Goal: Task Accomplishment & Management: Complete application form

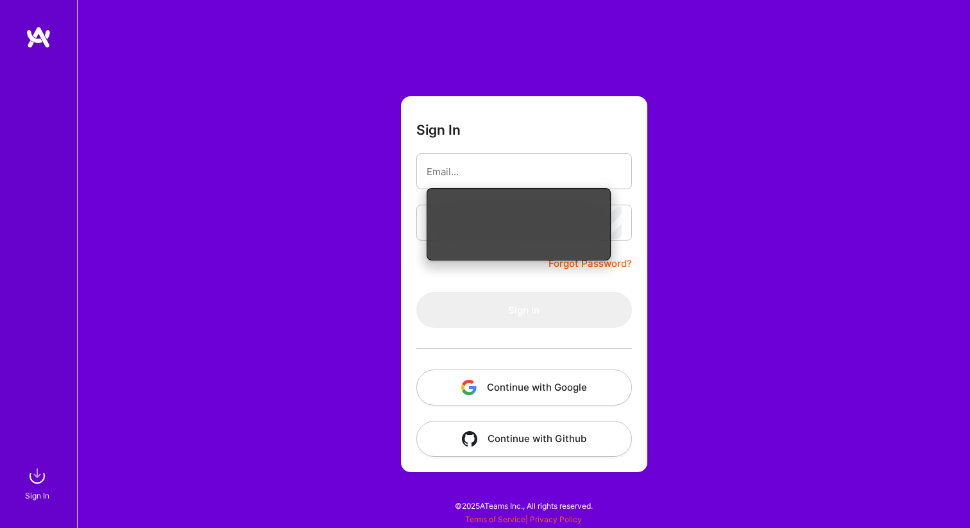
click at [552, 169] on input "email" at bounding box center [524, 171] width 195 height 33
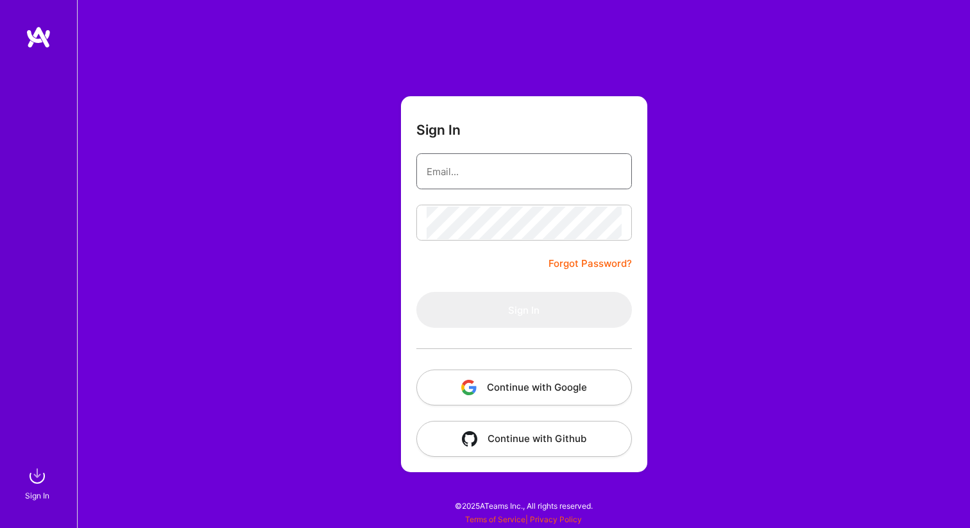
type input "[EMAIL_ADDRESS][DOMAIN_NAME]"
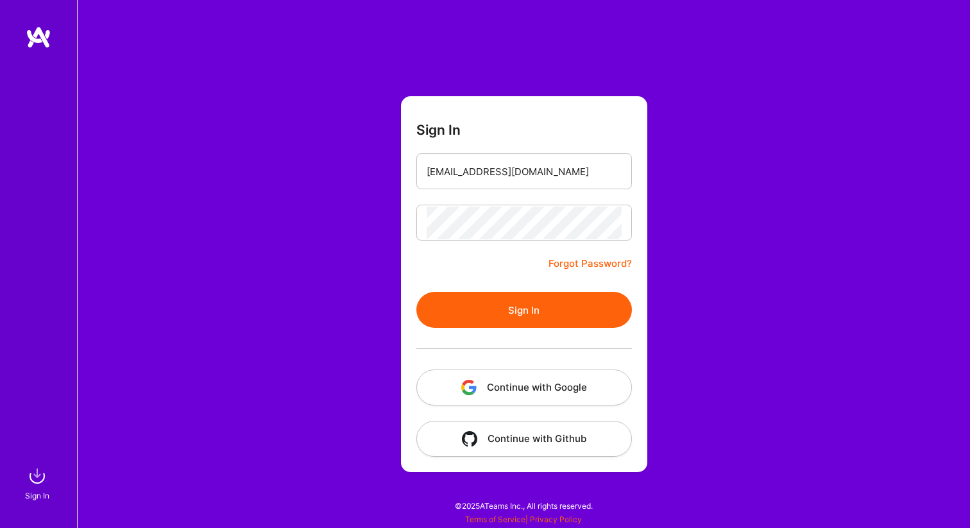
click at [535, 318] on button "Sign In" at bounding box center [524, 310] width 216 height 36
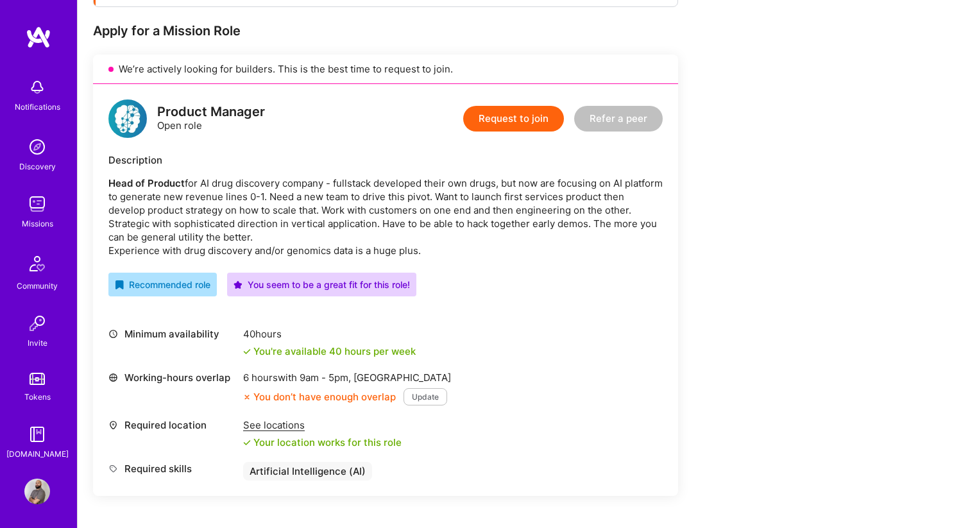
scroll to position [247, 0]
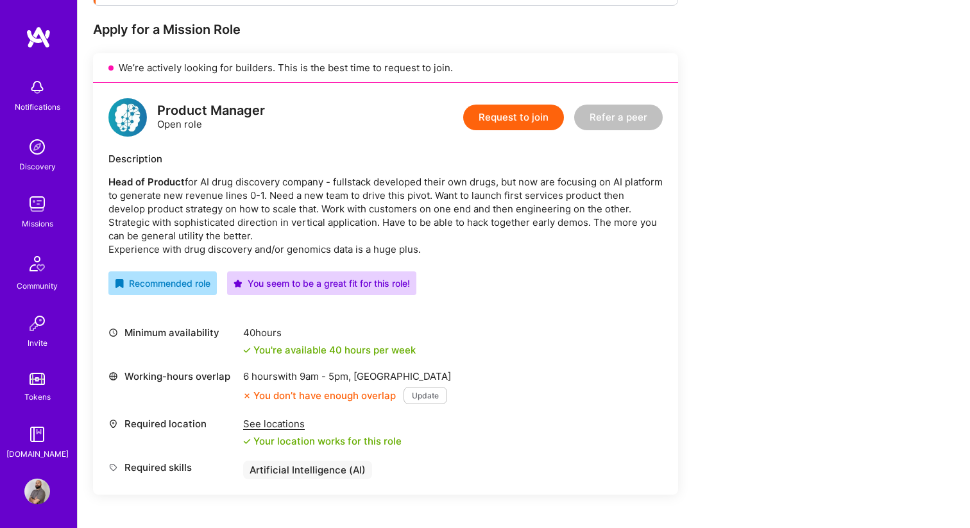
click at [411, 393] on button "Update" at bounding box center [426, 395] width 44 height 17
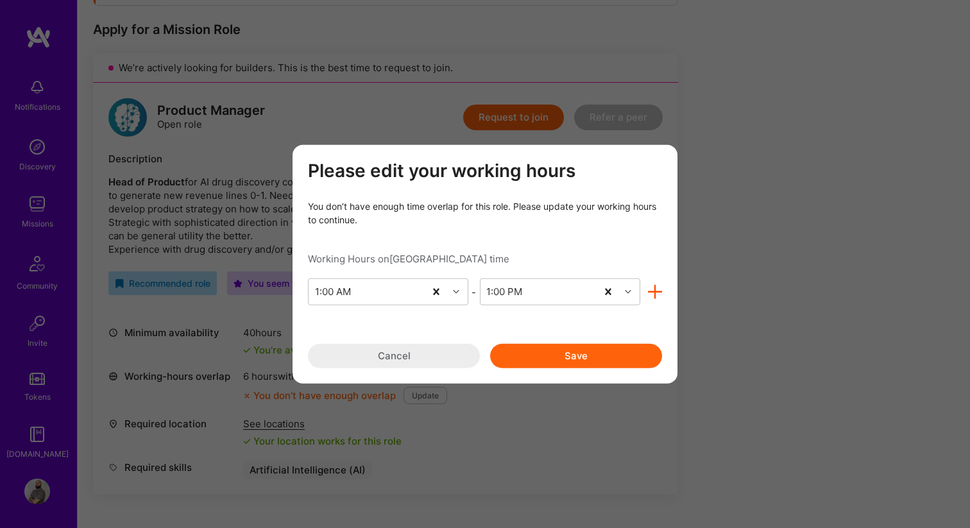
click at [412, 364] on button "Cancel" at bounding box center [394, 356] width 172 height 24
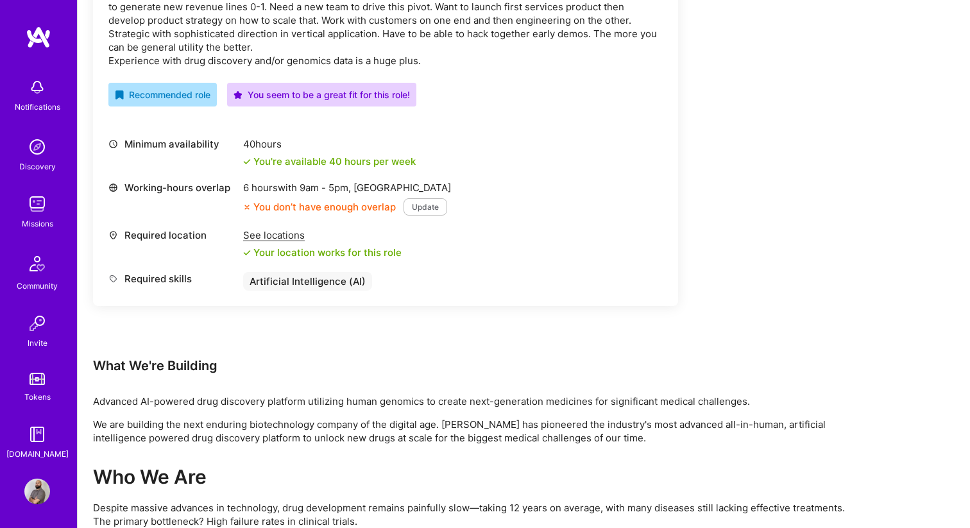
scroll to position [302, 0]
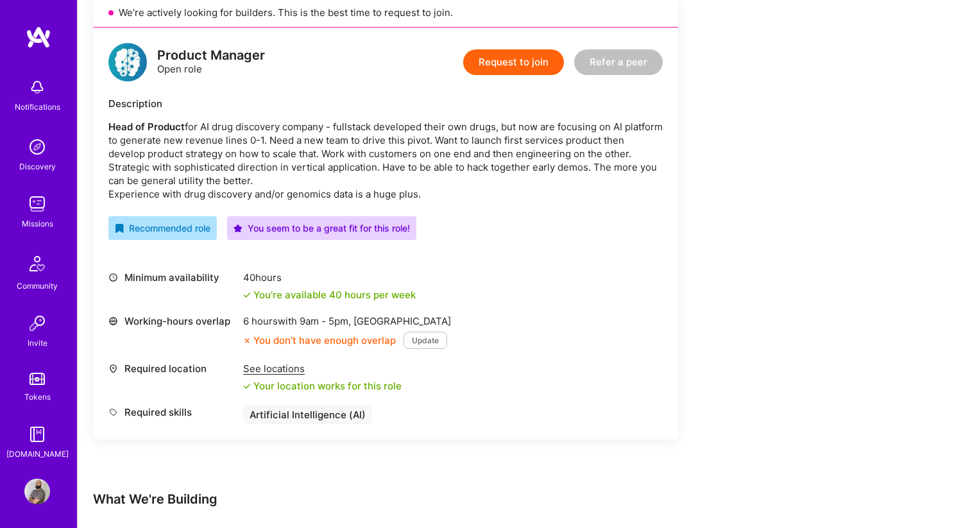
click at [511, 69] on button "Request to join" at bounding box center [513, 62] width 101 height 26
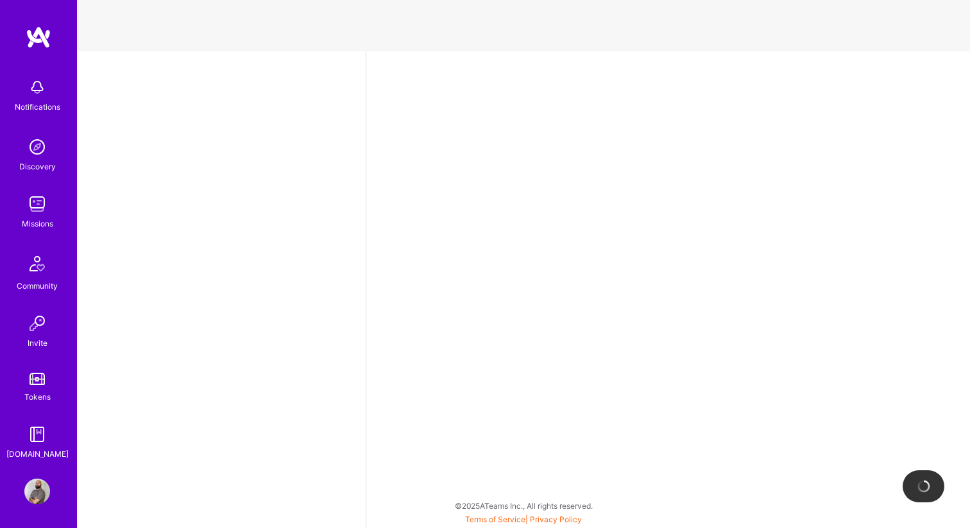
select select "CA"
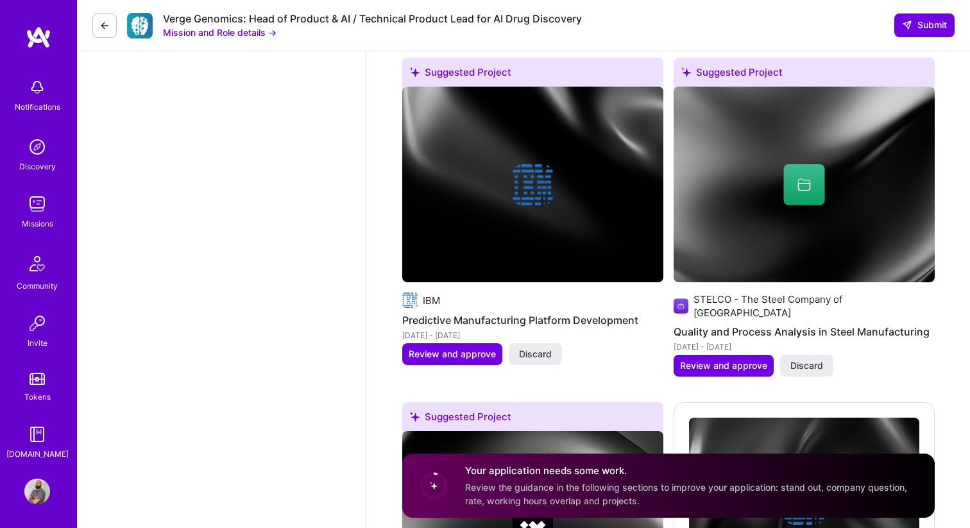
scroll to position [2284, 0]
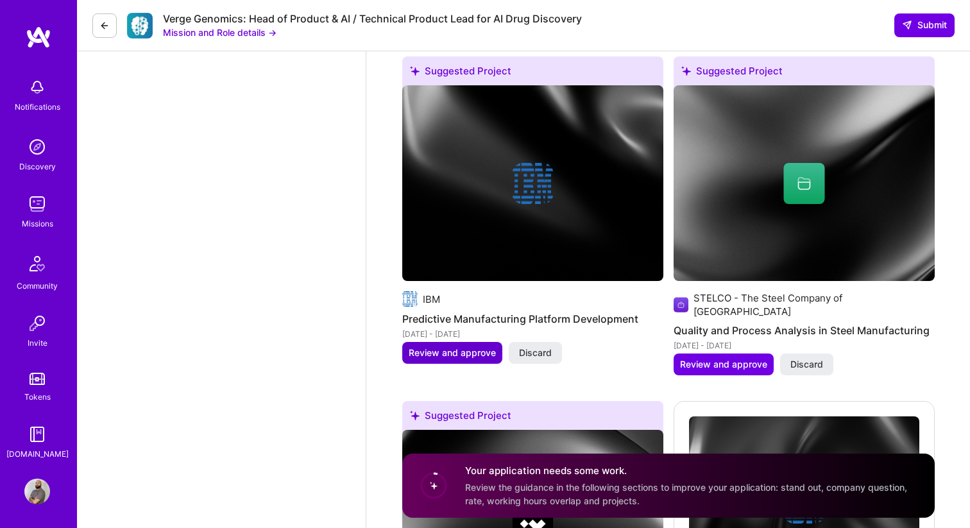
click at [452, 347] on span "Review and approve" at bounding box center [452, 353] width 87 height 13
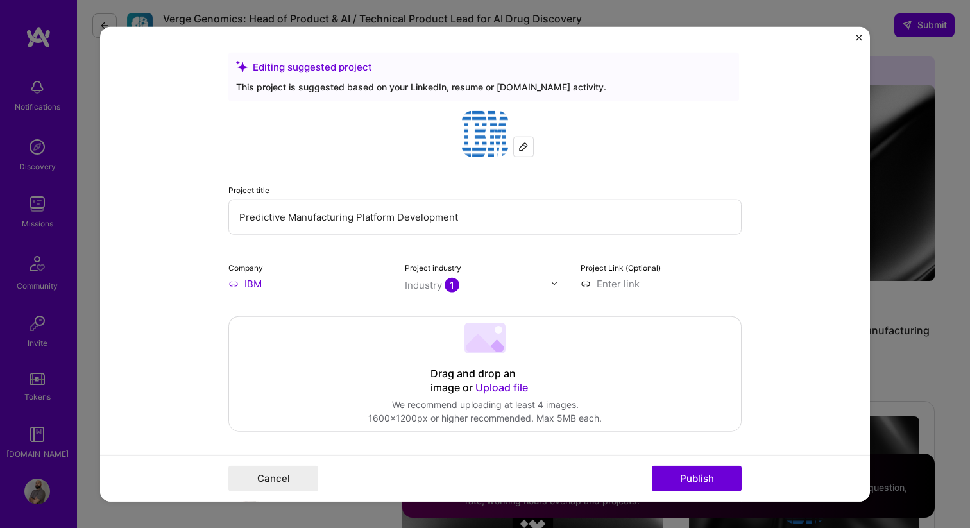
click at [856, 36] on img "Close" at bounding box center [859, 37] width 6 height 6
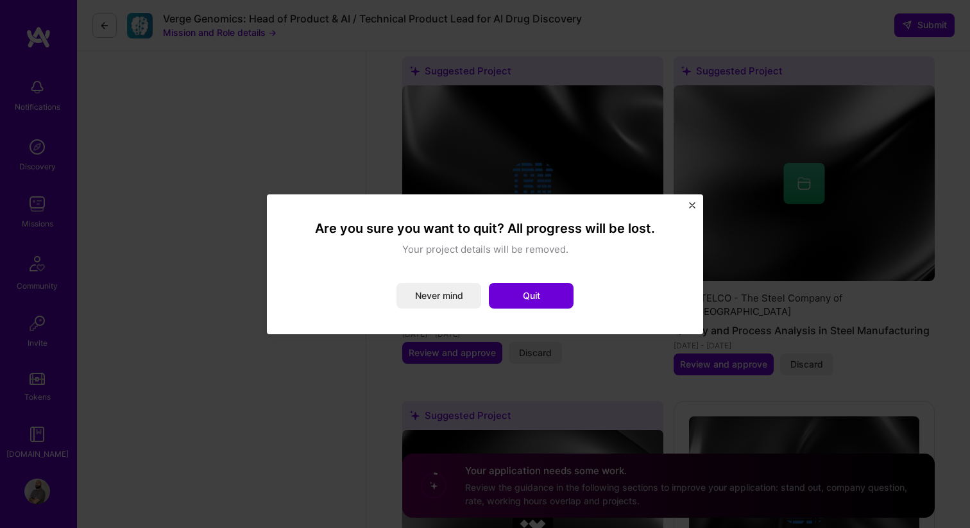
click at [692, 204] on img "Close" at bounding box center [692, 205] width 6 height 6
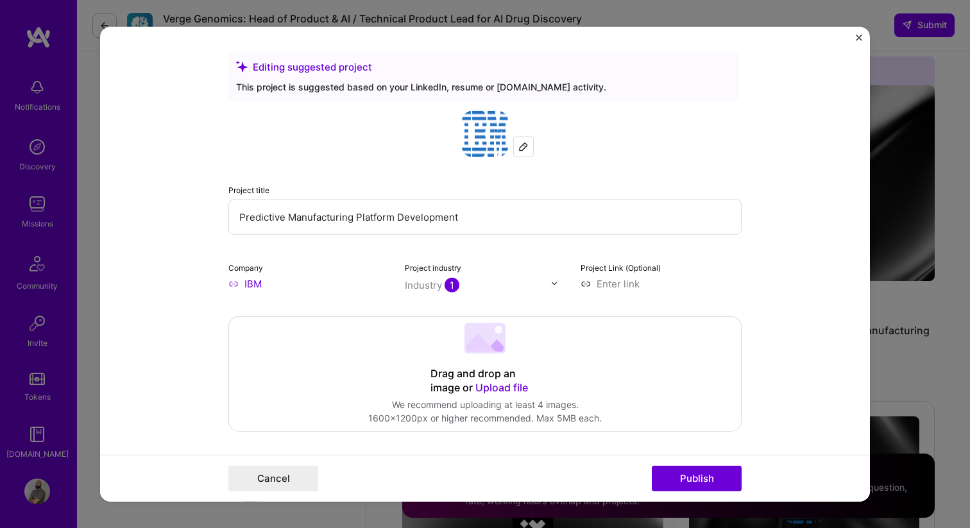
click at [861, 34] on img "Close" at bounding box center [859, 37] width 6 height 6
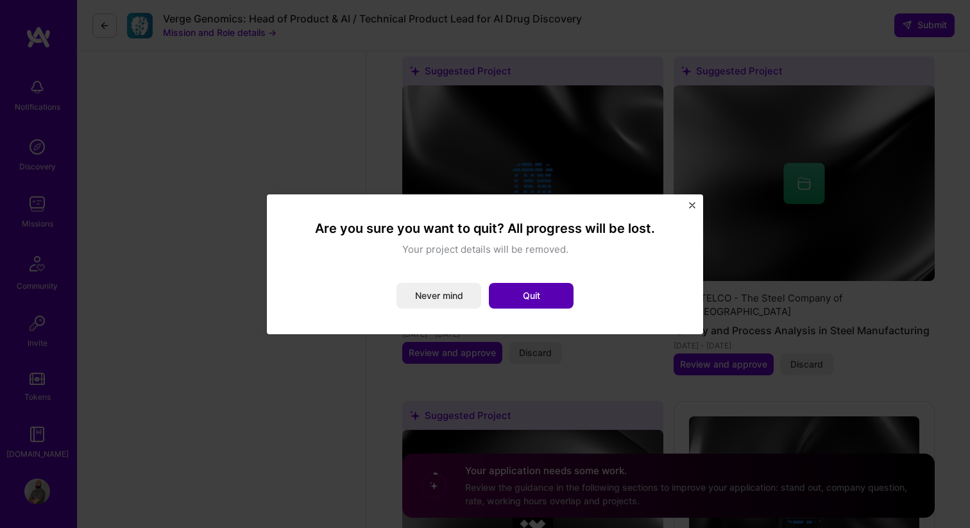
click at [502, 299] on button "Quit" at bounding box center [531, 296] width 85 height 26
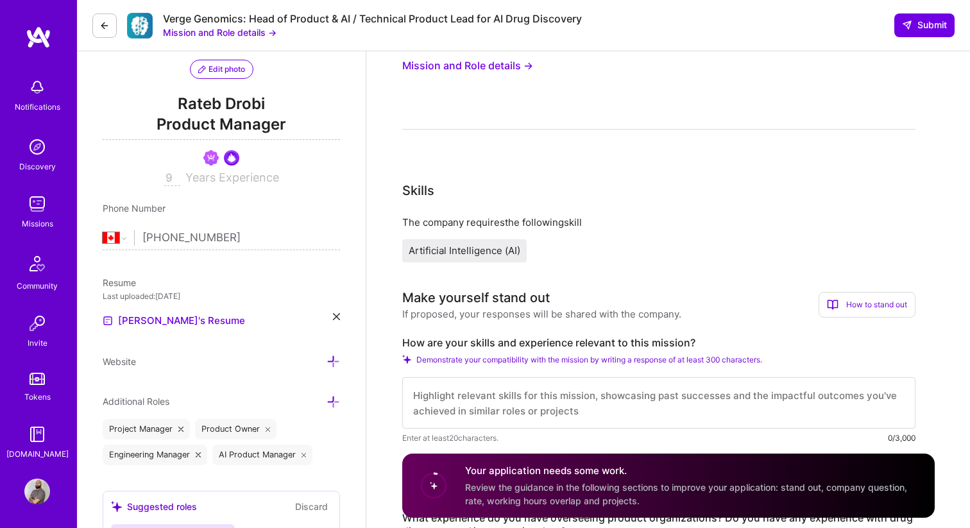
scroll to position [0, 0]
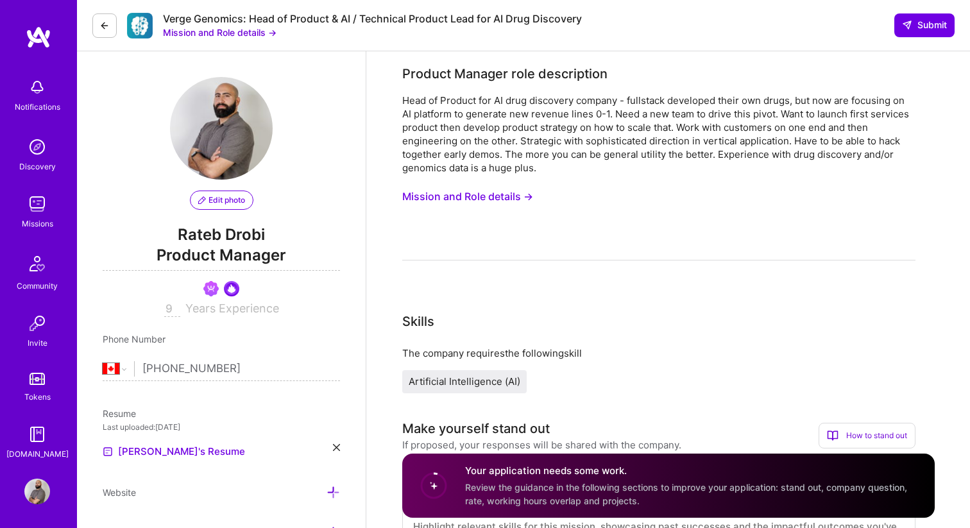
click at [91, 28] on div "Verge Genomics: Head of Product & AI / Technical Product Lead for AI Drug Disco…" at bounding box center [523, 25] width 893 height 51
click at [95, 25] on button at bounding box center [104, 25] width 24 height 24
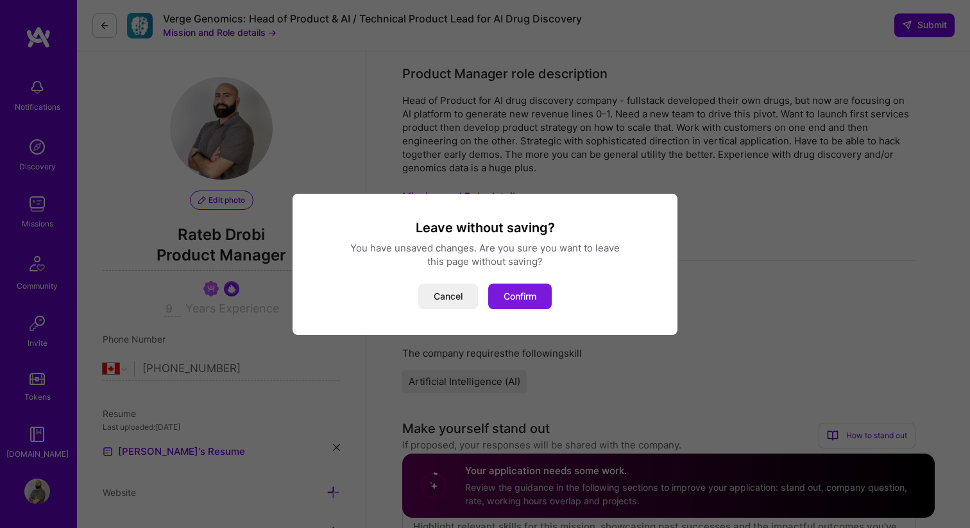
click at [522, 303] on button "Confirm" at bounding box center [520, 297] width 64 height 26
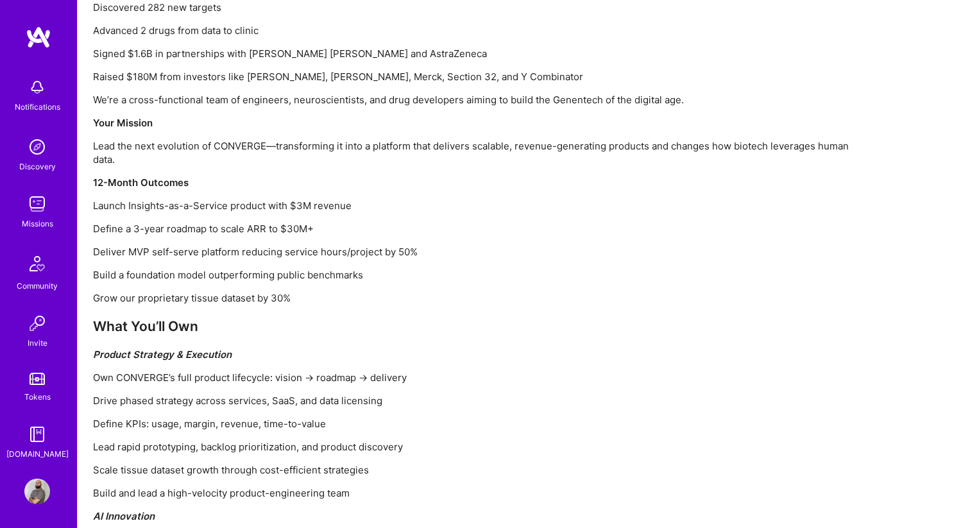
scroll to position [1053, 0]
